Goal: Book appointment/travel/reservation

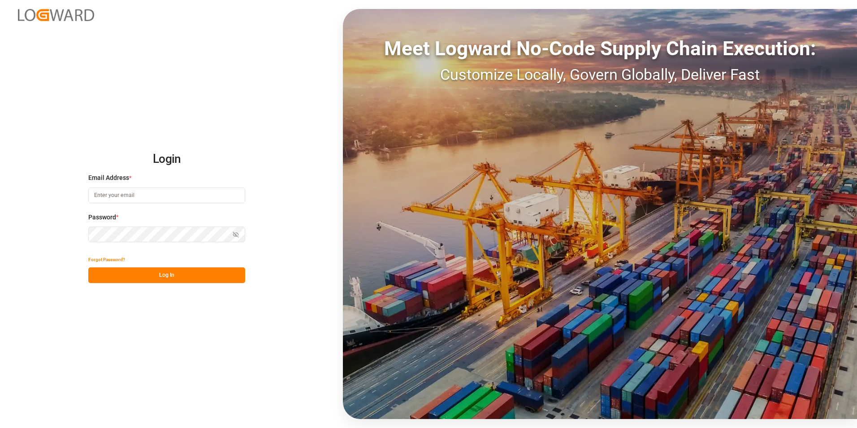
type input "[PERSON_NAME][EMAIL_ADDRESS][PERSON_NAME][DOMAIN_NAME]"
click at [180, 275] on button "Log In" at bounding box center [166, 275] width 157 height 16
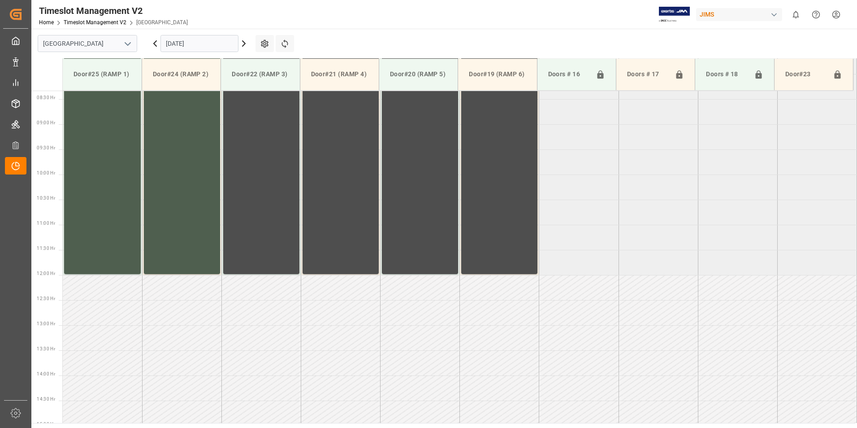
scroll to position [446, 0]
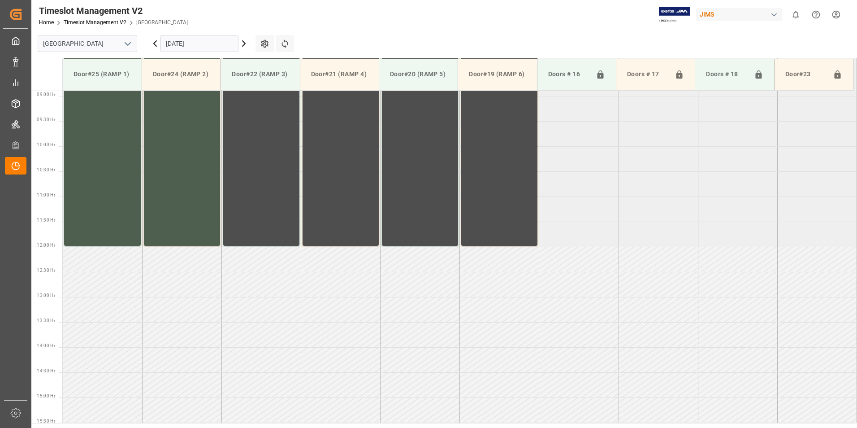
click at [193, 43] on input "[DATE]" at bounding box center [199, 43] width 78 height 17
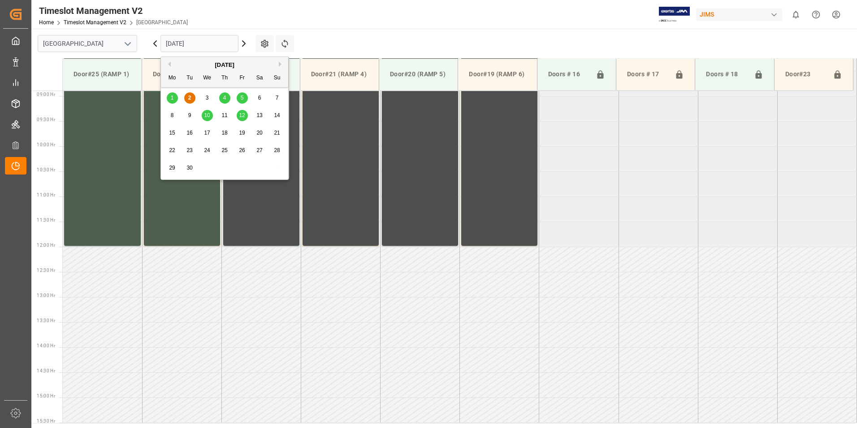
click at [188, 96] on span "2" at bounding box center [189, 98] width 3 height 6
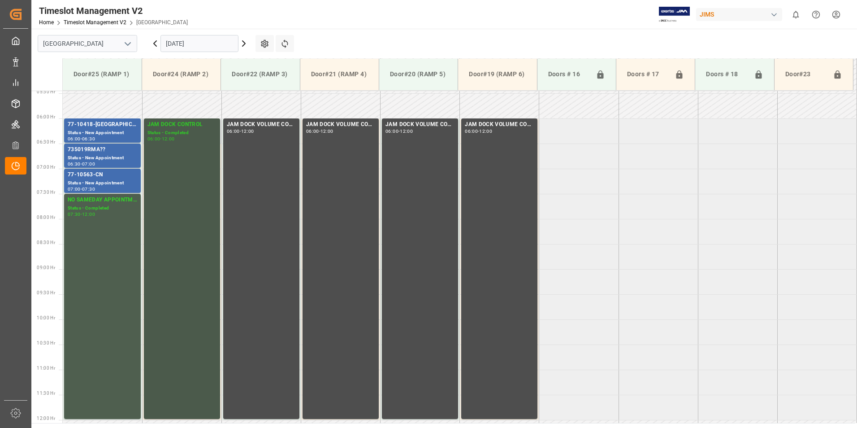
scroll to position [267, 0]
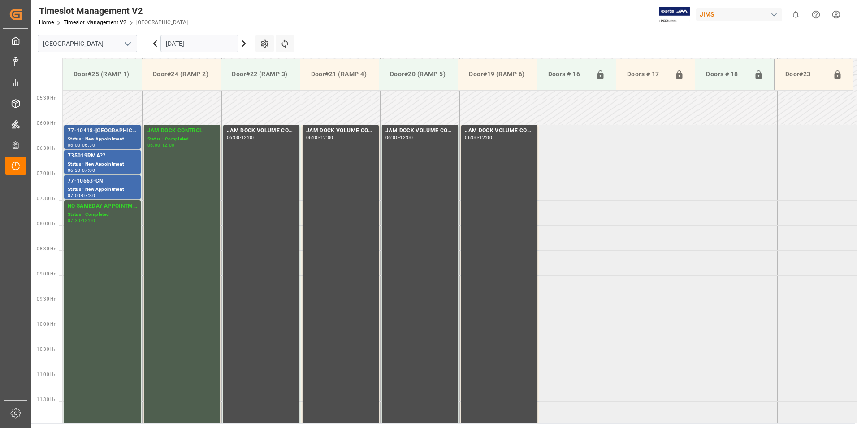
click at [92, 133] on div "77-10418-[GEOGRAPHIC_DATA](IN07/11 lines)" at bounding box center [102, 130] width 69 height 9
click at [89, 183] on div "77-10563-CN" at bounding box center [102, 181] width 69 height 9
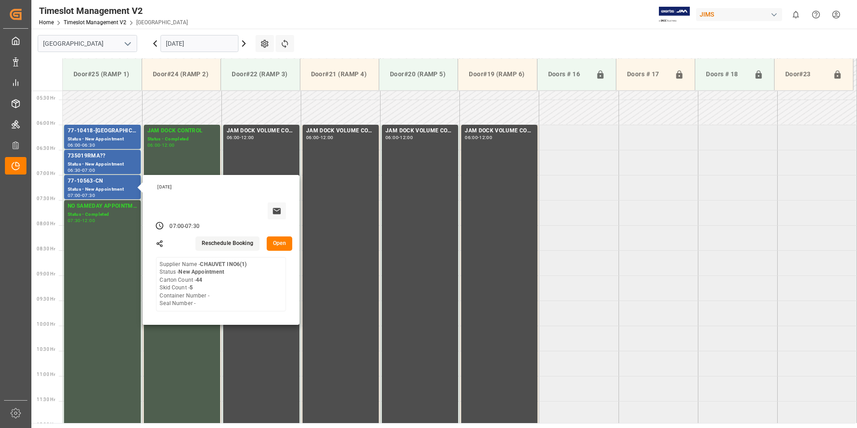
click at [196, 40] on input "[DATE]" at bounding box center [199, 43] width 78 height 17
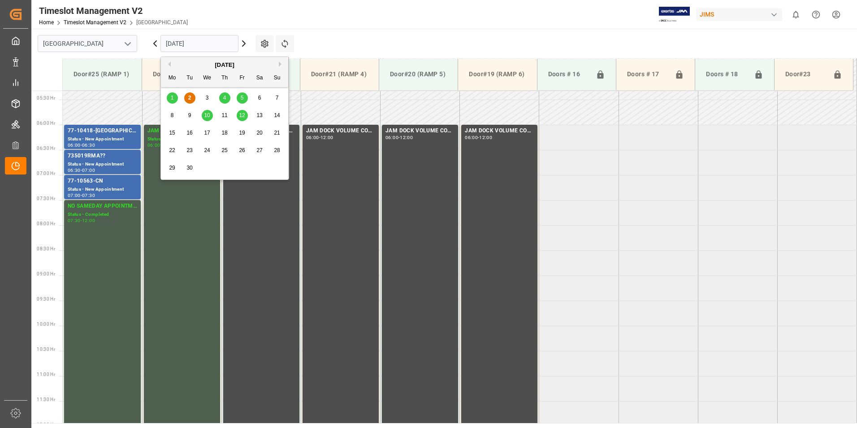
click at [222, 97] on div "4" at bounding box center [224, 98] width 11 height 11
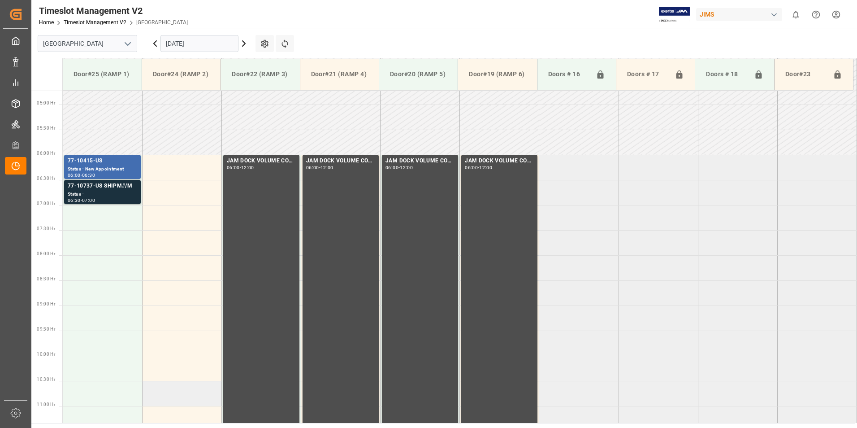
scroll to position [222, 0]
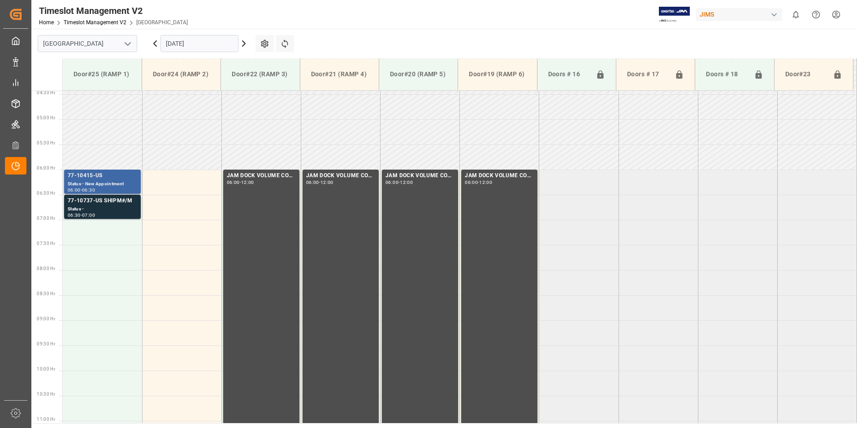
click at [93, 183] on div "Status - New Appointment" at bounding box center [102, 184] width 69 height 8
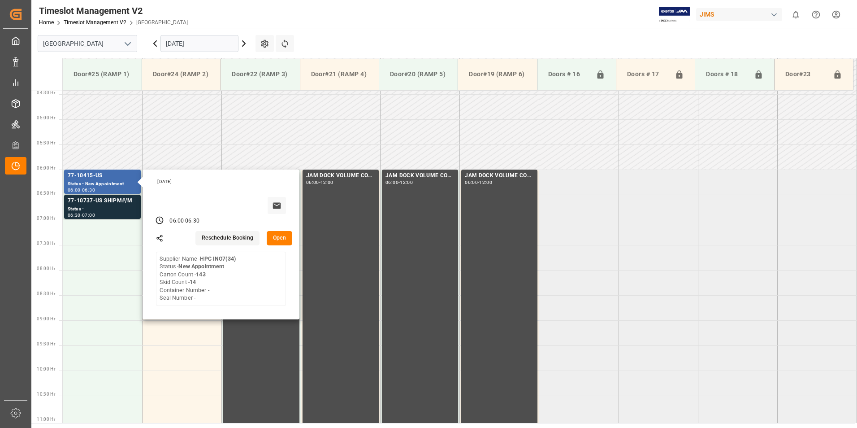
click at [189, 37] on input "[DATE]" at bounding box center [199, 43] width 78 height 17
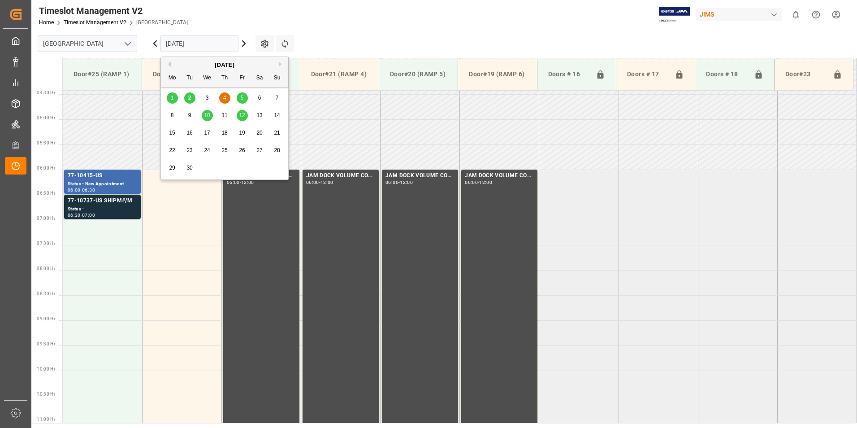
click at [242, 99] on span "5" at bounding box center [242, 98] width 3 height 6
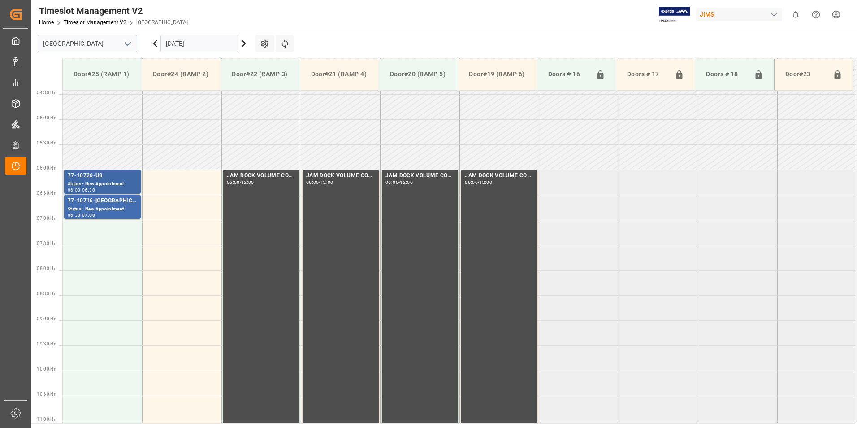
click at [100, 180] on div "Status - New Appointment" at bounding box center [102, 184] width 69 height 8
click at [95, 209] on div "Status - New Appointment" at bounding box center [102, 209] width 69 height 8
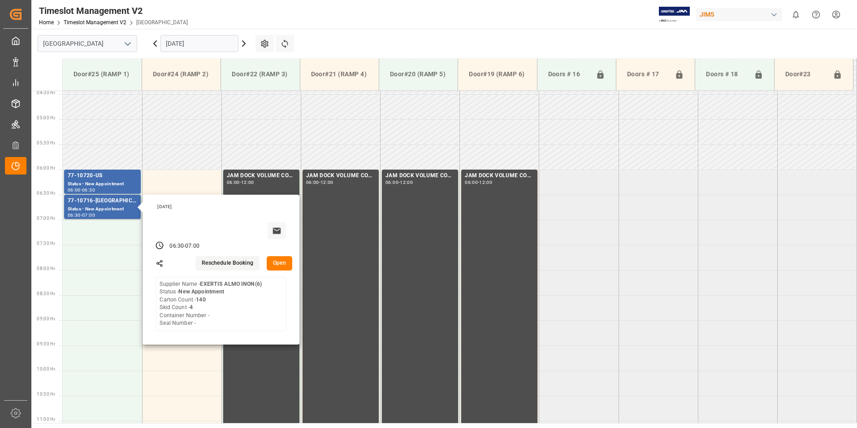
click at [207, 46] on input "[DATE]" at bounding box center [199, 43] width 78 height 17
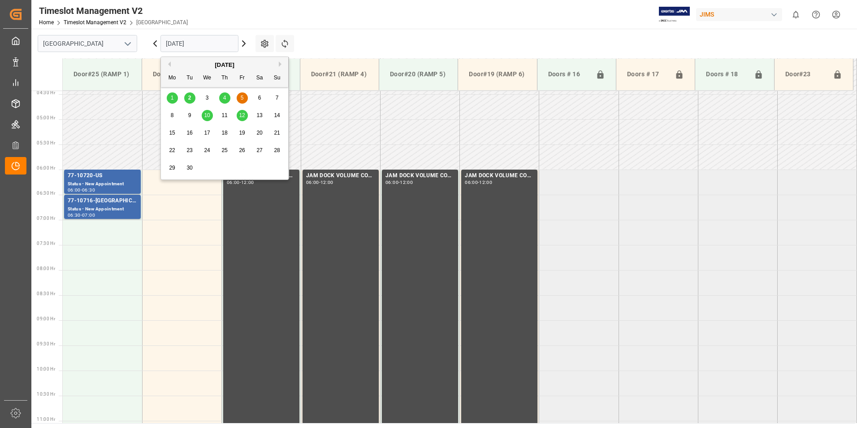
click at [208, 114] on span "10" at bounding box center [207, 115] width 6 height 6
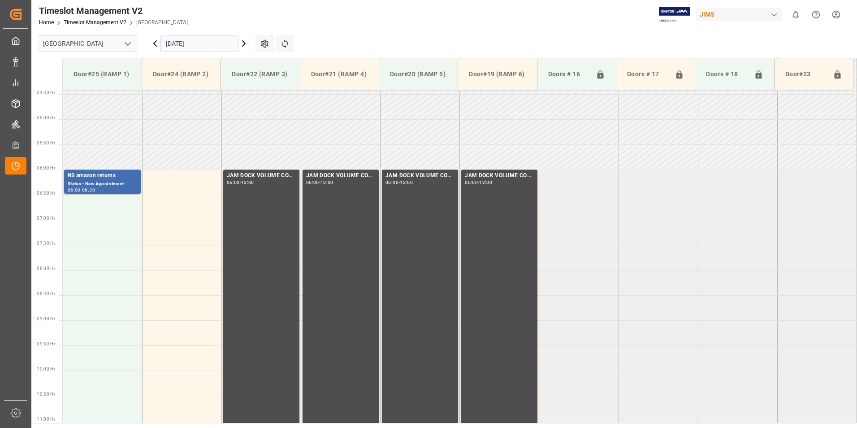
click at [195, 45] on input "[DATE]" at bounding box center [199, 43] width 78 height 17
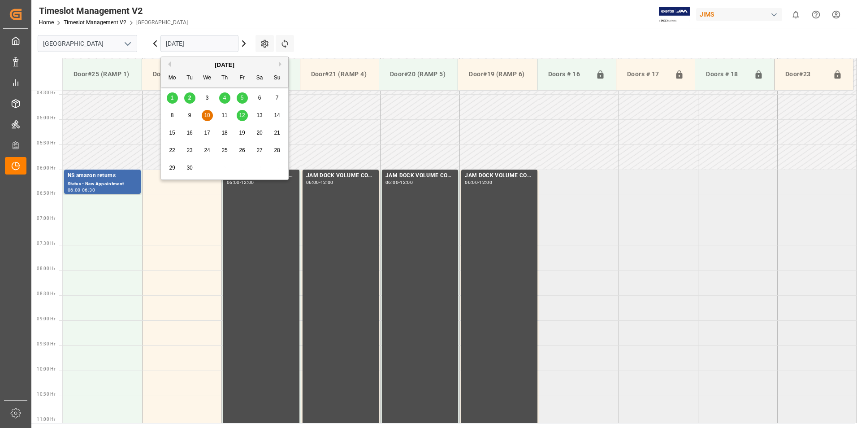
click at [247, 116] on div "12" at bounding box center [242, 115] width 11 height 11
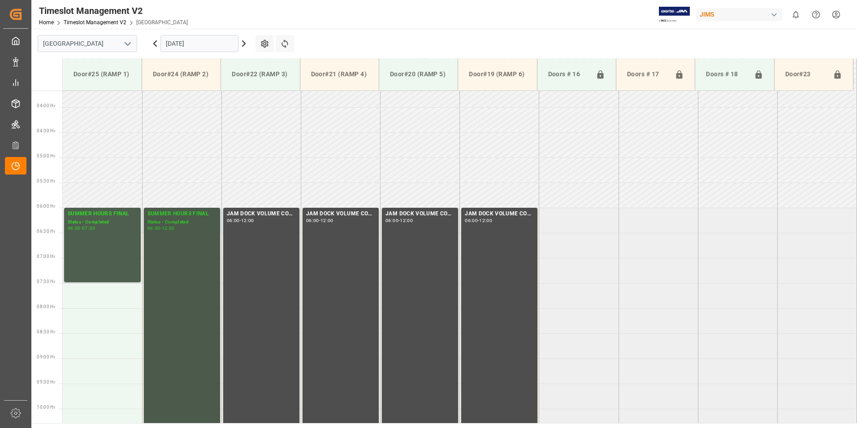
scroll to position [178, 0]
